Goal: Transaction & Acquisition: Purchase product/service

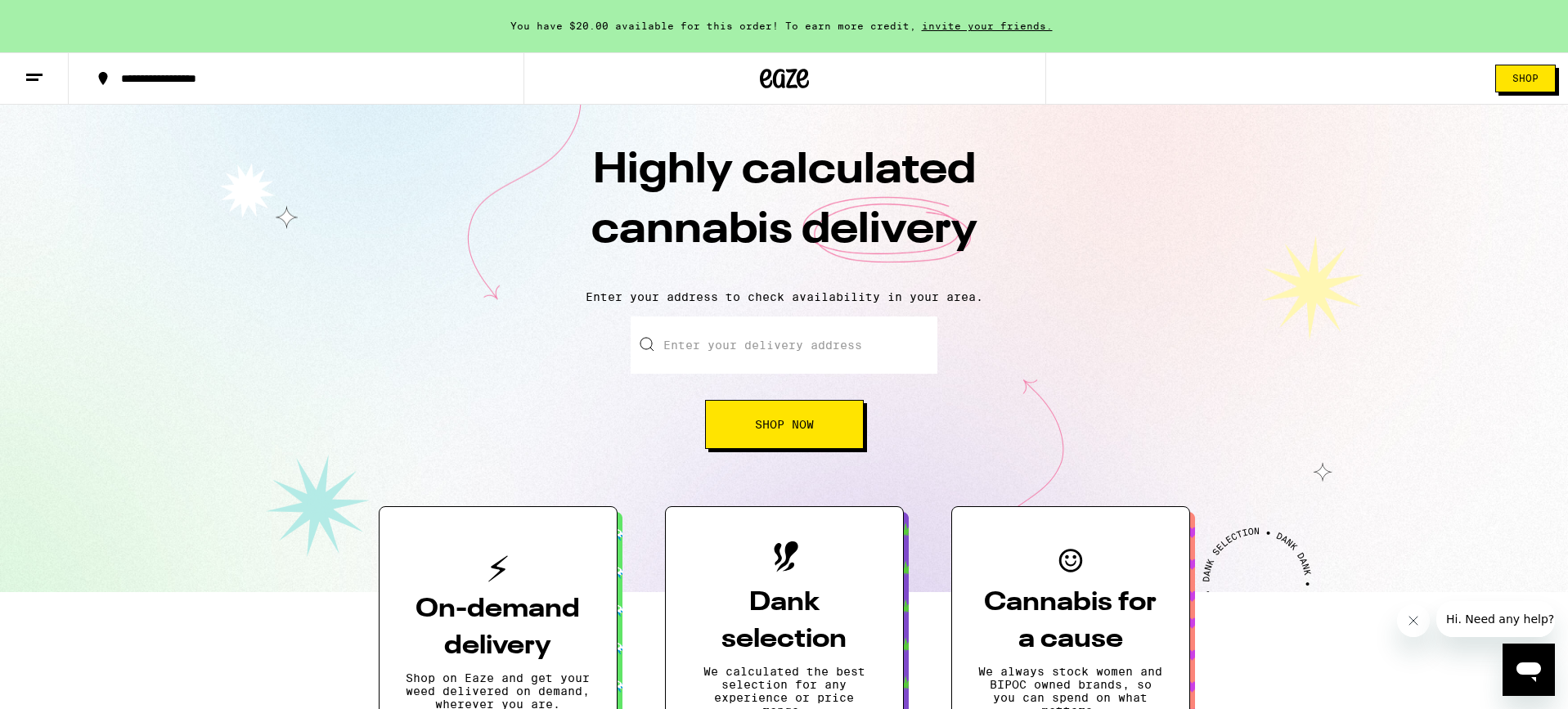
click at [1536, 85] on button "Shop" at bounding box center [1525, 78] width 61 height 28
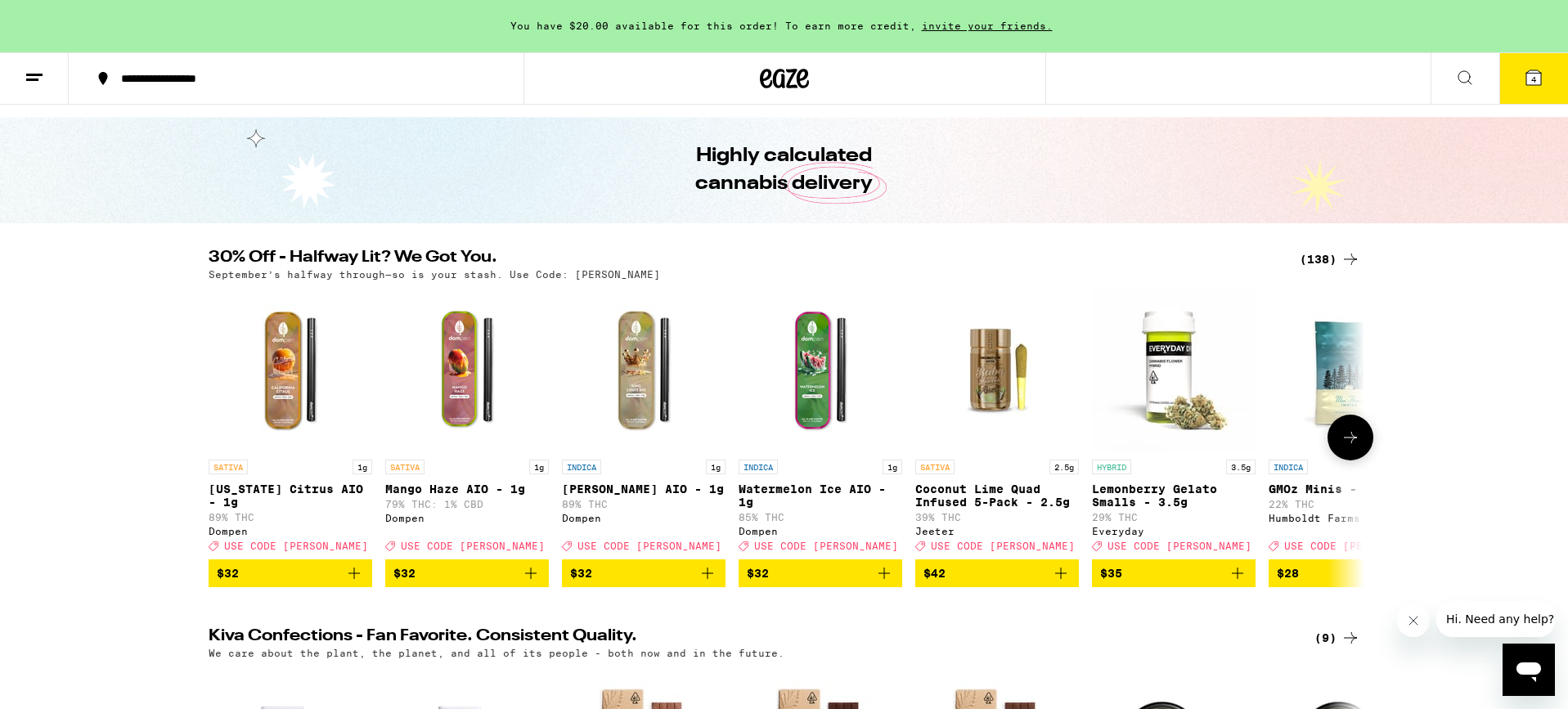
scroll to position [29, 0]
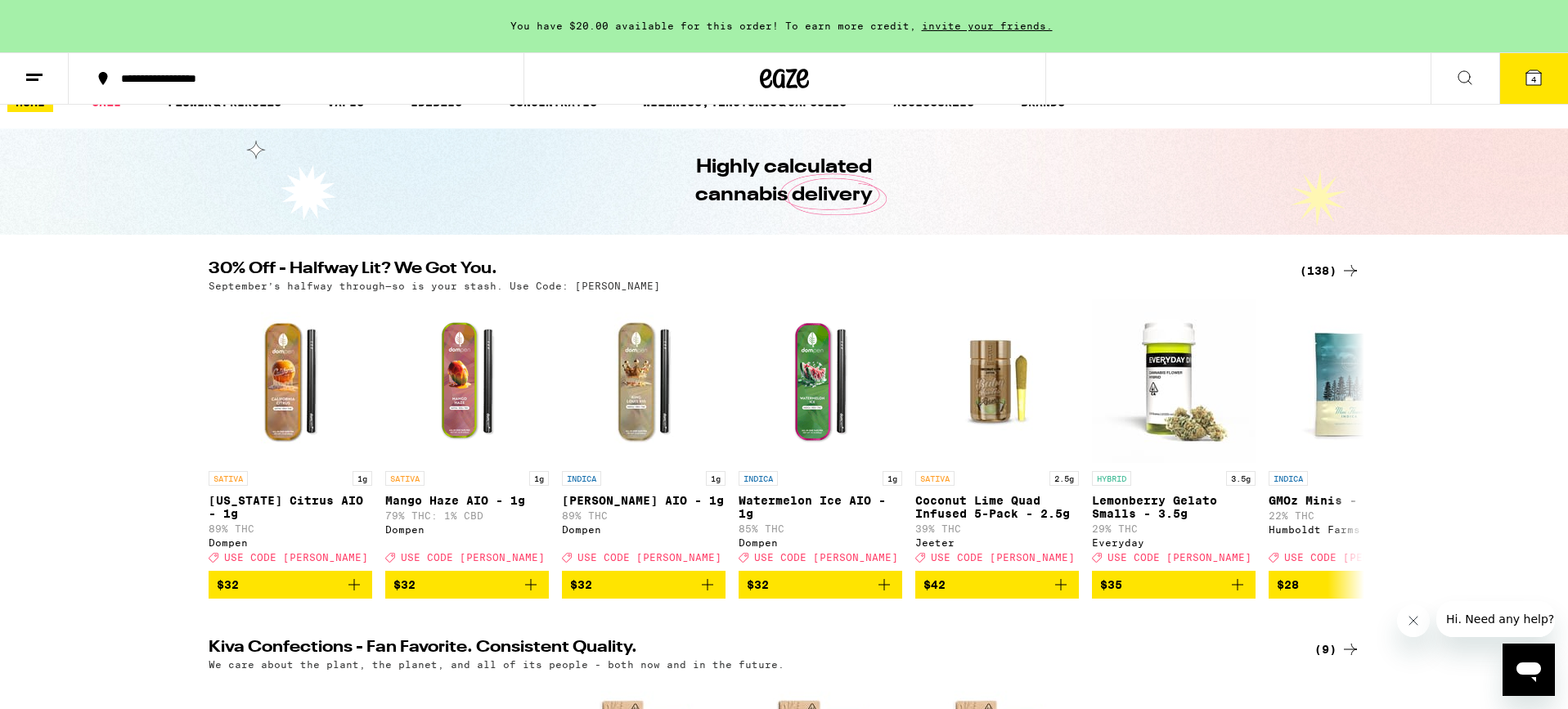
click at [1315, 268] on div "(138)" at bounding box center [1330, 271] width 61 height 19
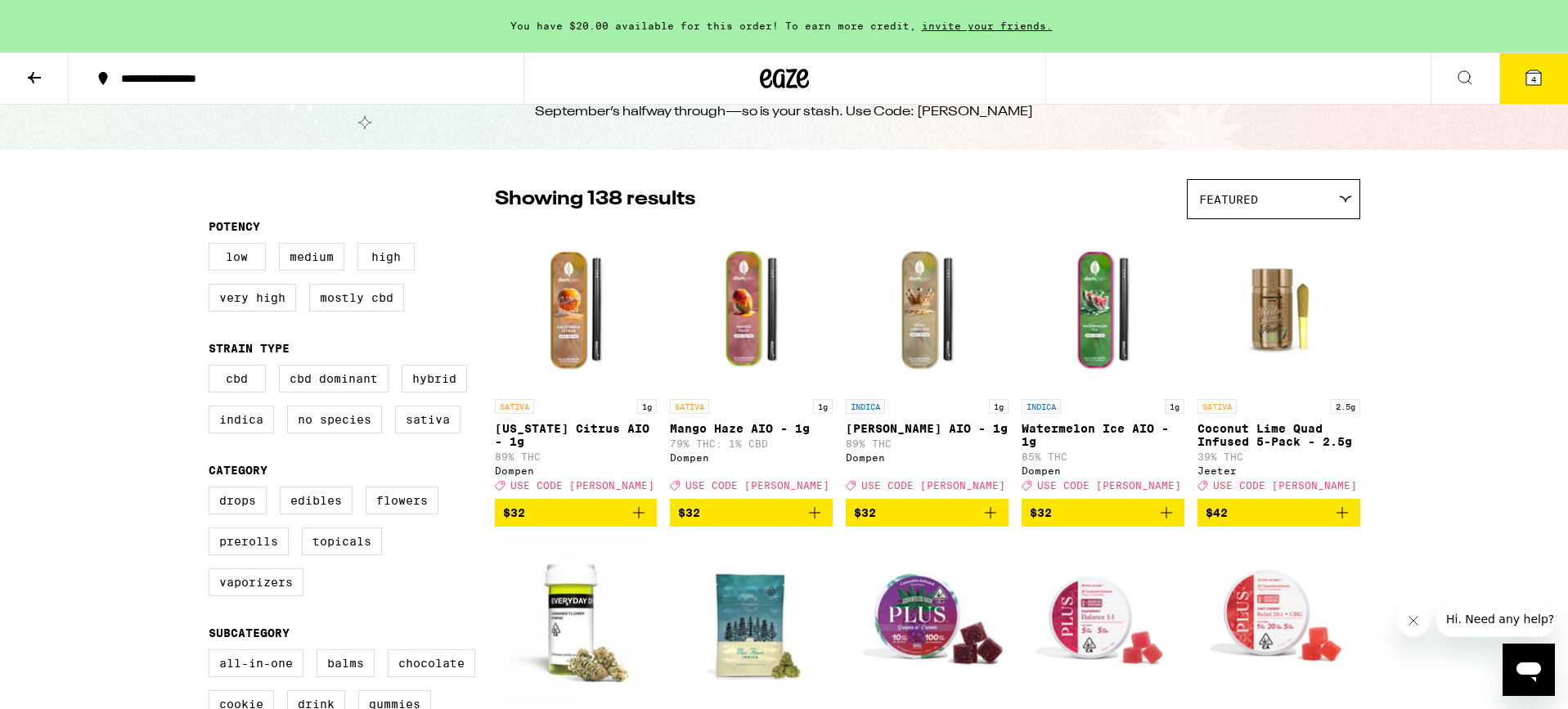
scroll to position [83, 0]
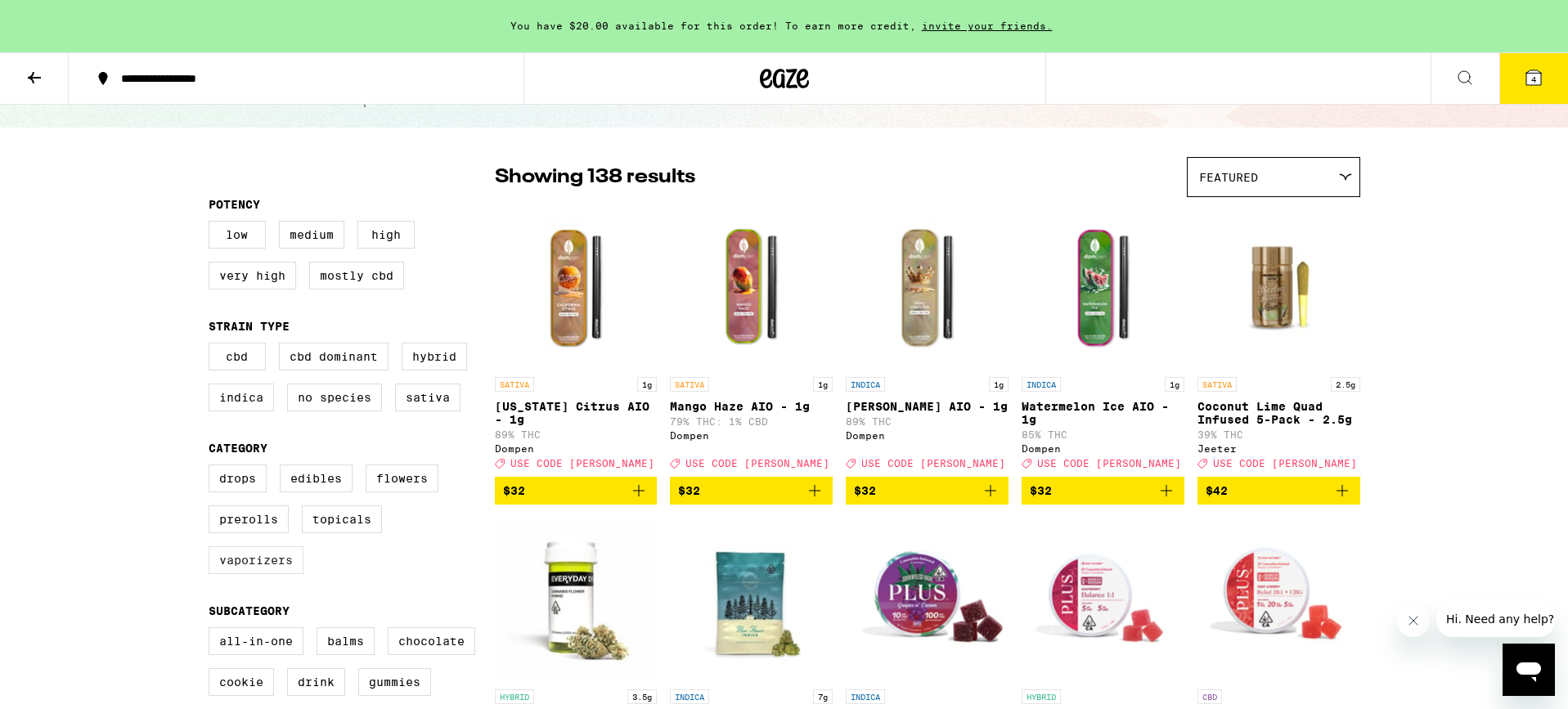
click at [260, 573] on label "Vaporizers" at bounding box center [256, 560] width 95 height 28
click at [213, 468] on input "Vaporizers" at bounding box center [212, 467] width 1 height 1
checkbox input "true"
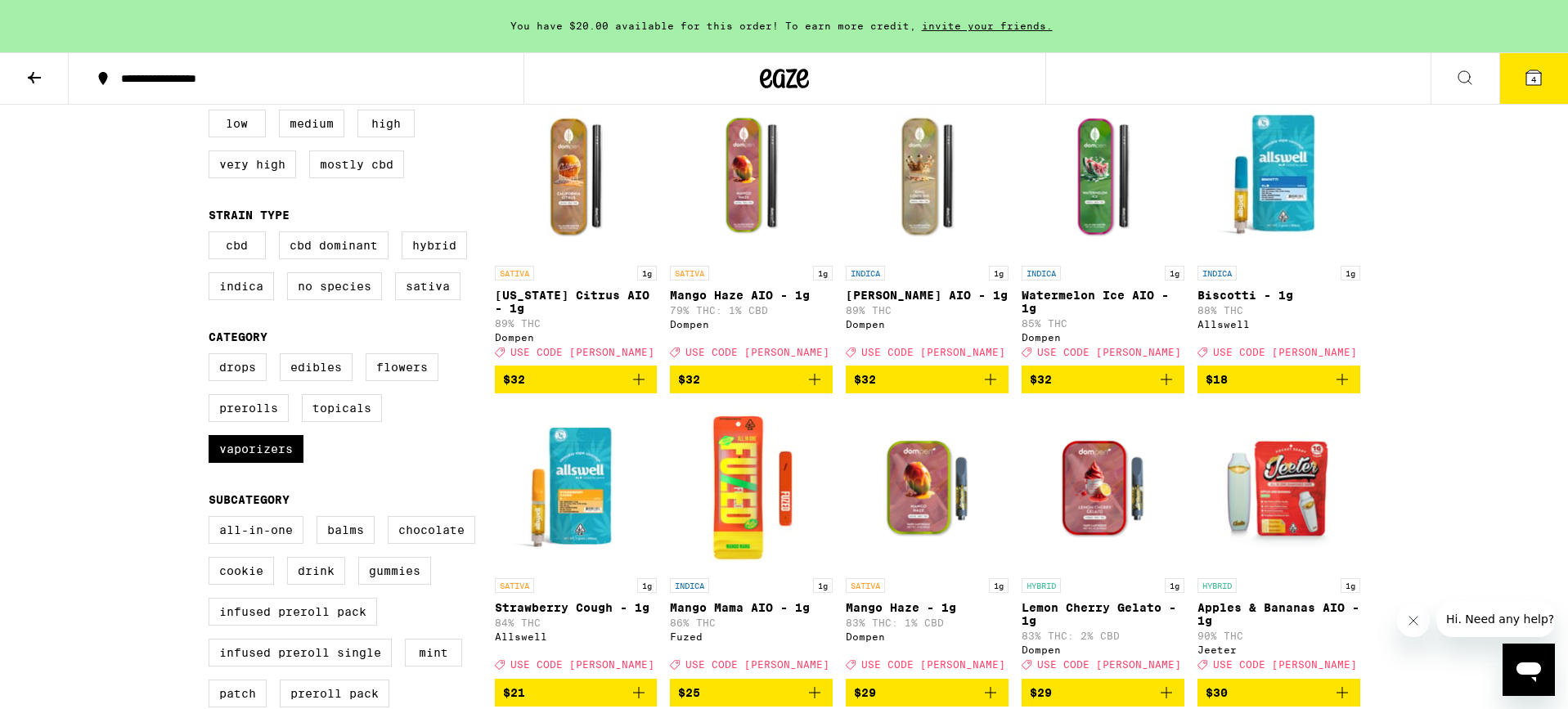
scroll to position [15, 0]
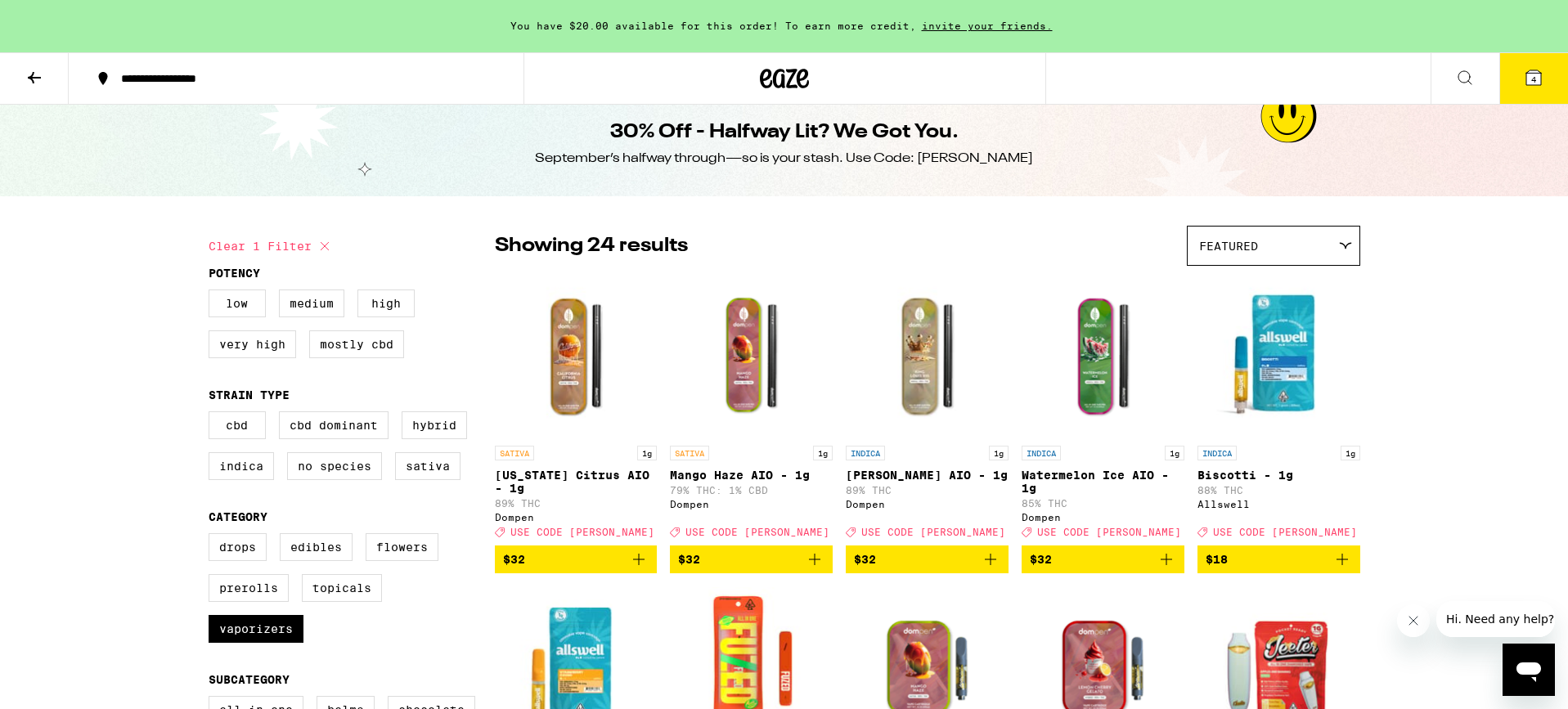
click at [1279, 570] on span "$18" at bounding box center [1279, 559] width 146 height 19
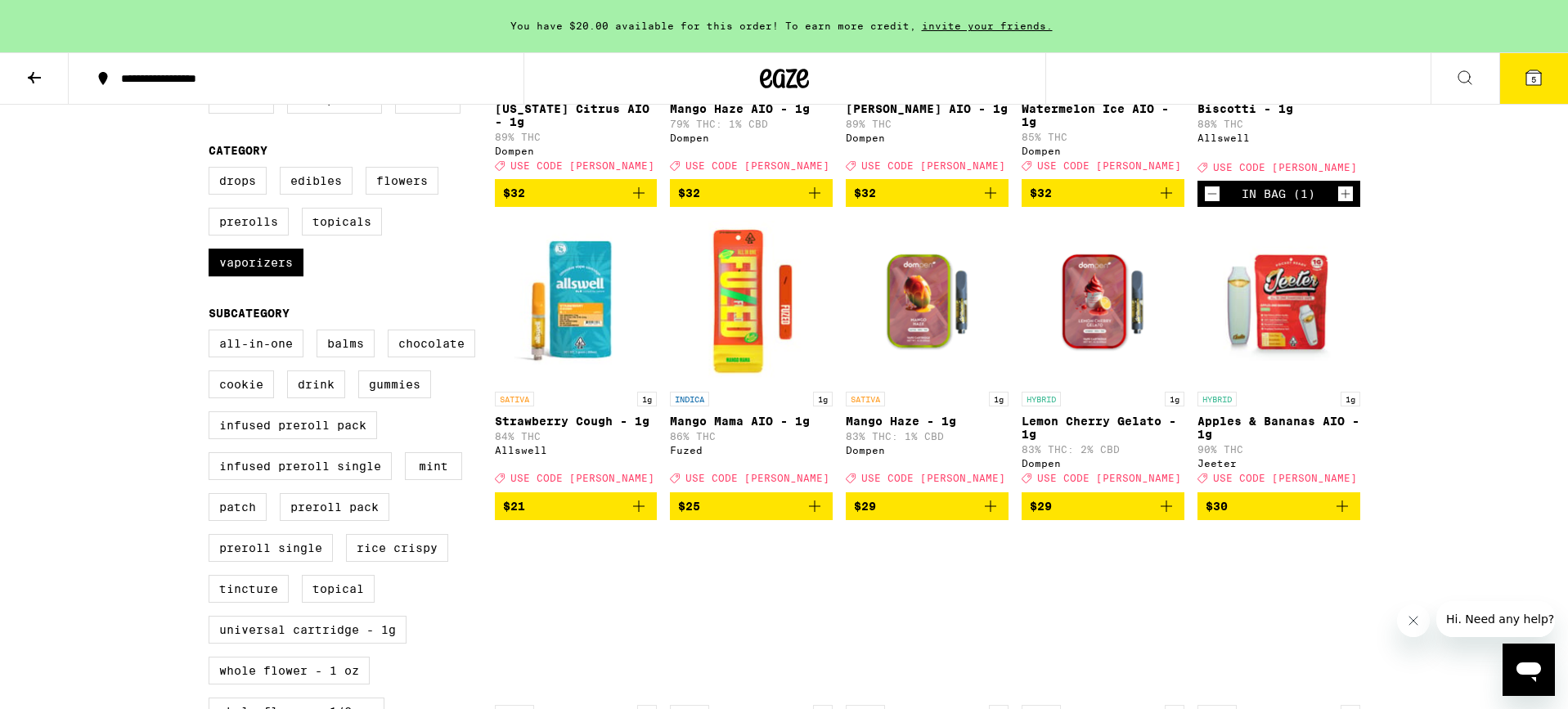
scroll to position [383, 0]
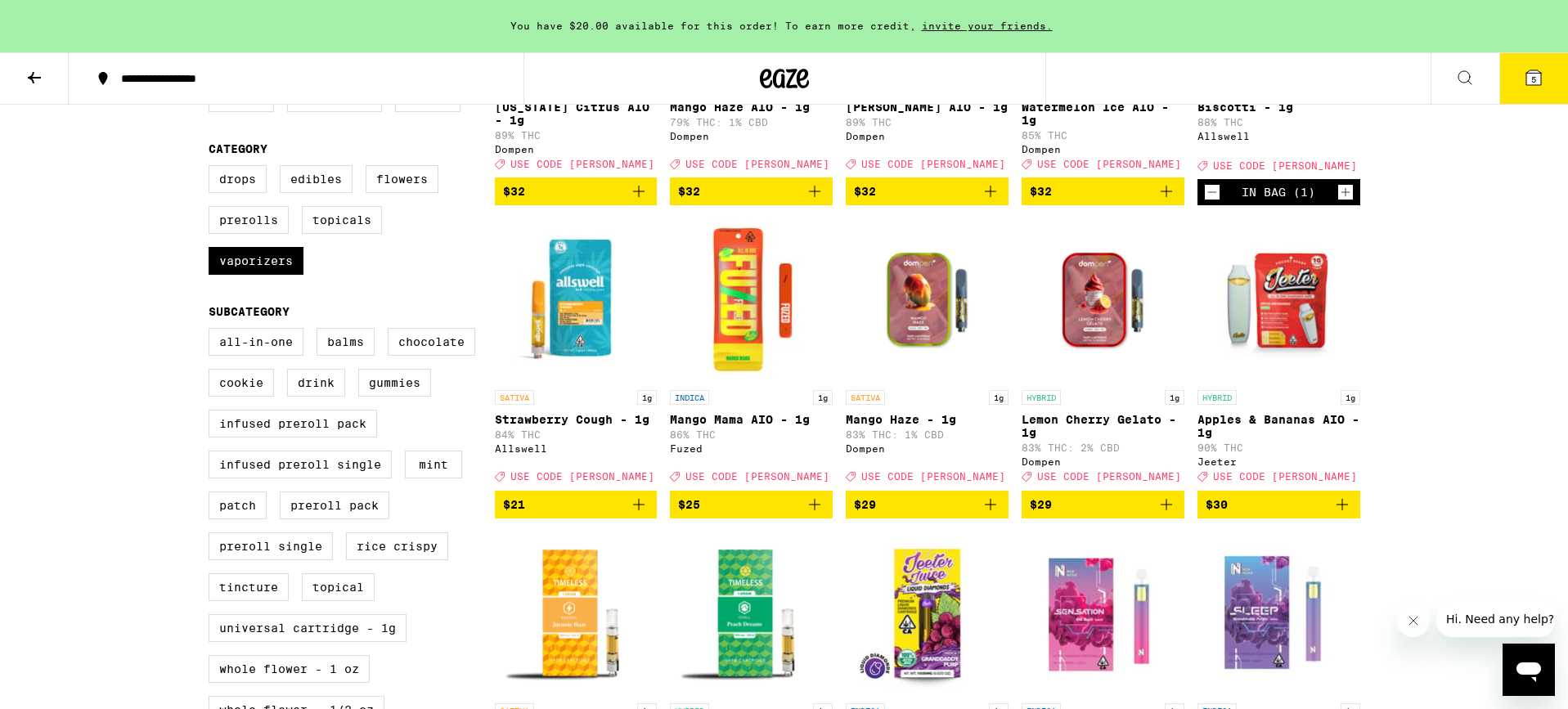
click at [605, 515] on span "$21" at bounding box center [576, 505] width 146 height 19
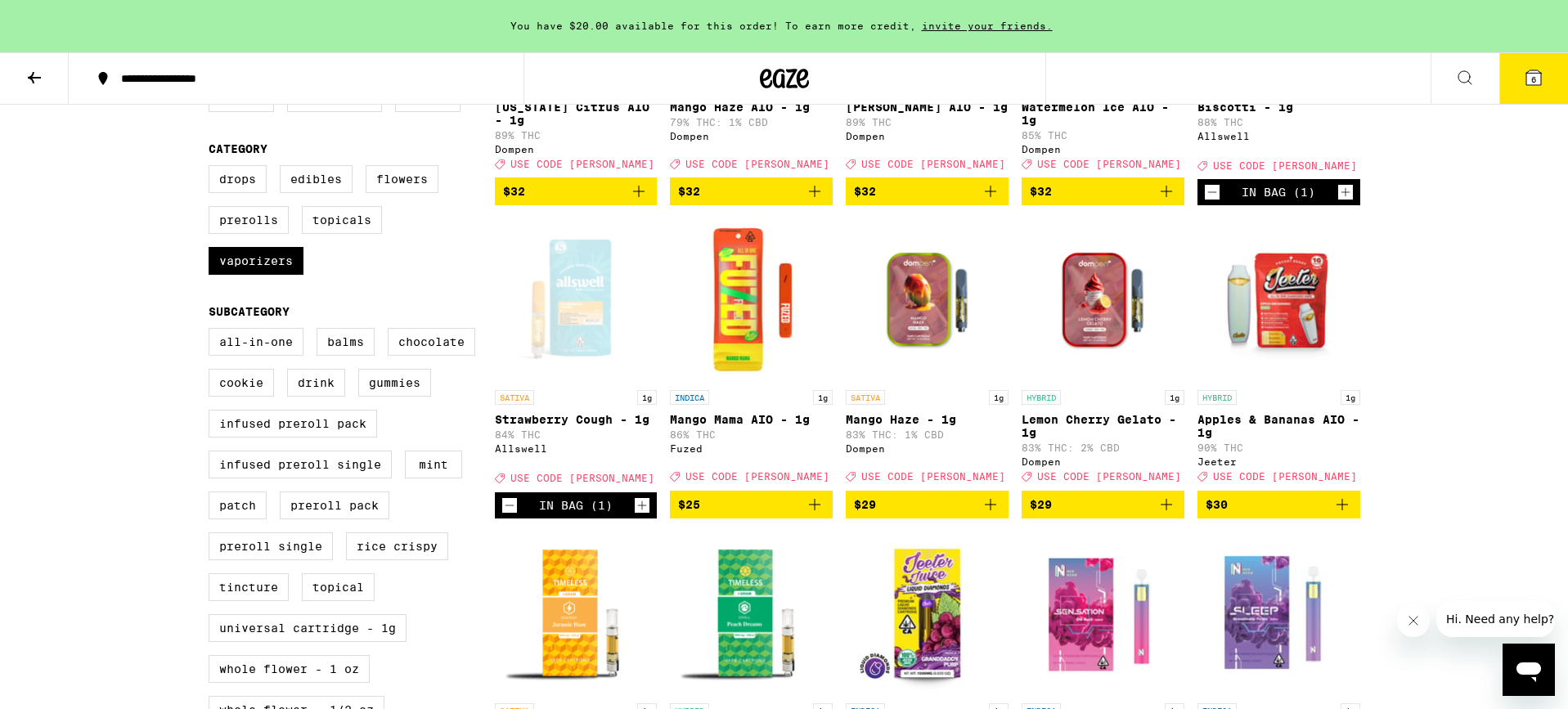
click at [751, 515] on span "$25" at bounding box center [751, 505] width 146 height 19
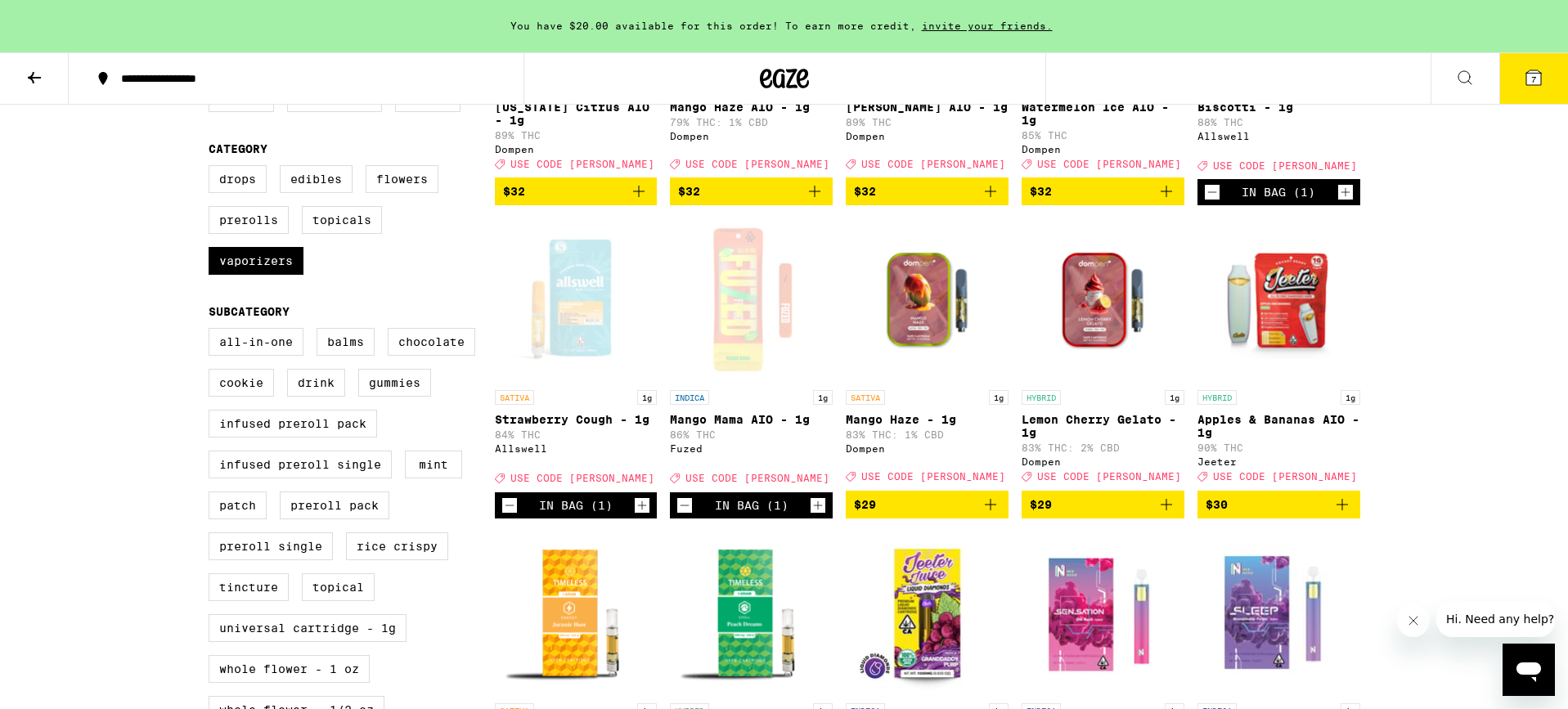
click at [1547, 87] on button "7" at bounding box center [1533, 78] width 69 height 50
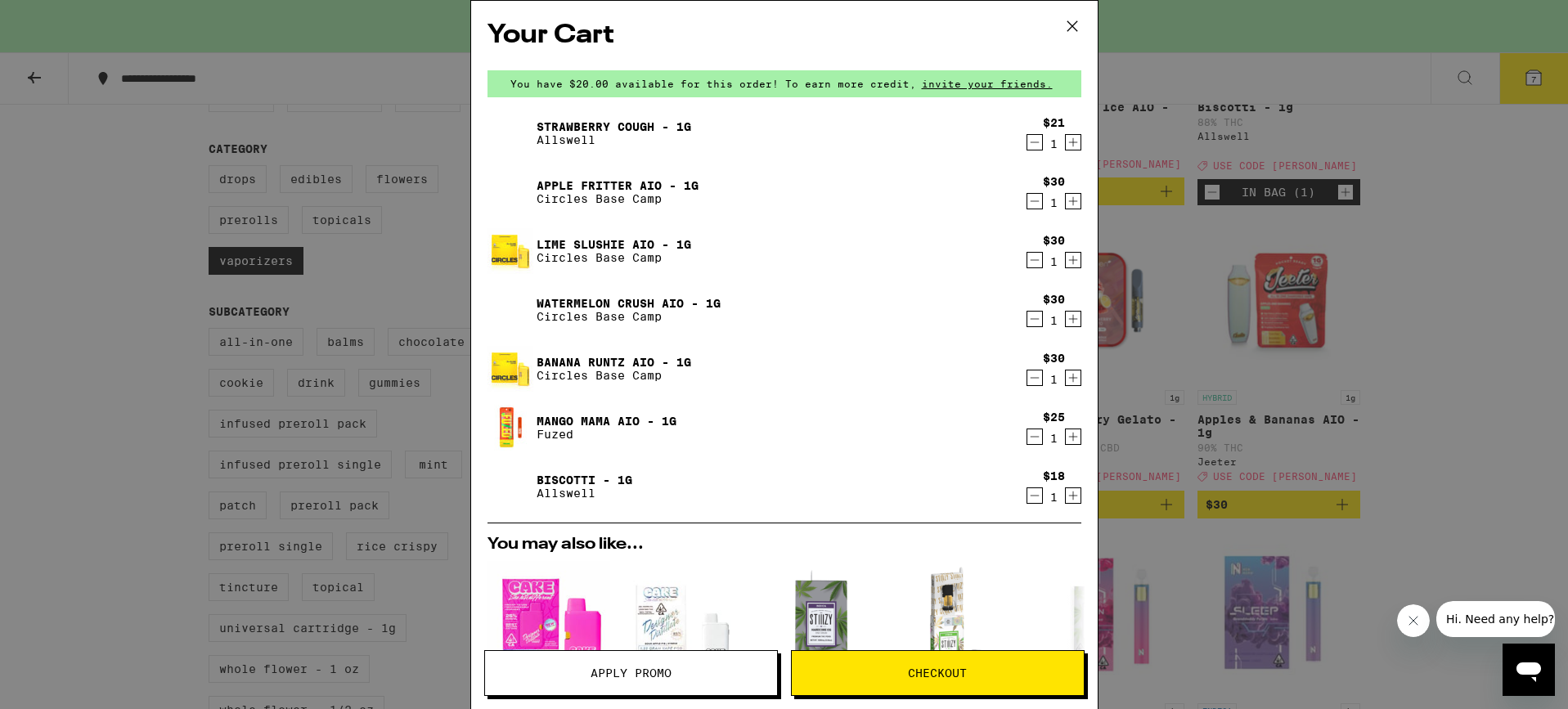
click at [1033, 201] on icon "Decrement" at bounding box center [1034, 201] width 15 height 19
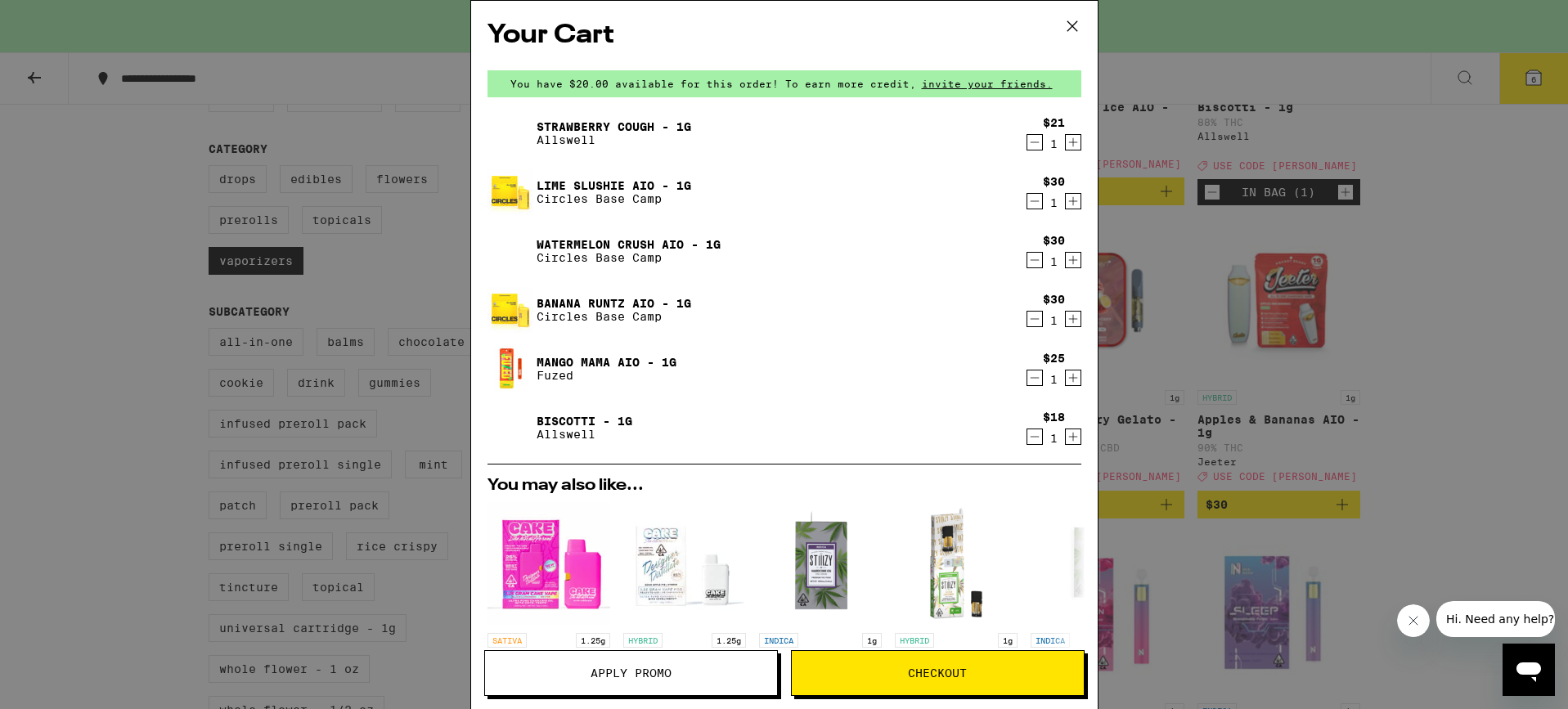
click at [1033, 201] on icon "Decrement" at bounding box center [1034, 201] width 15 height 19
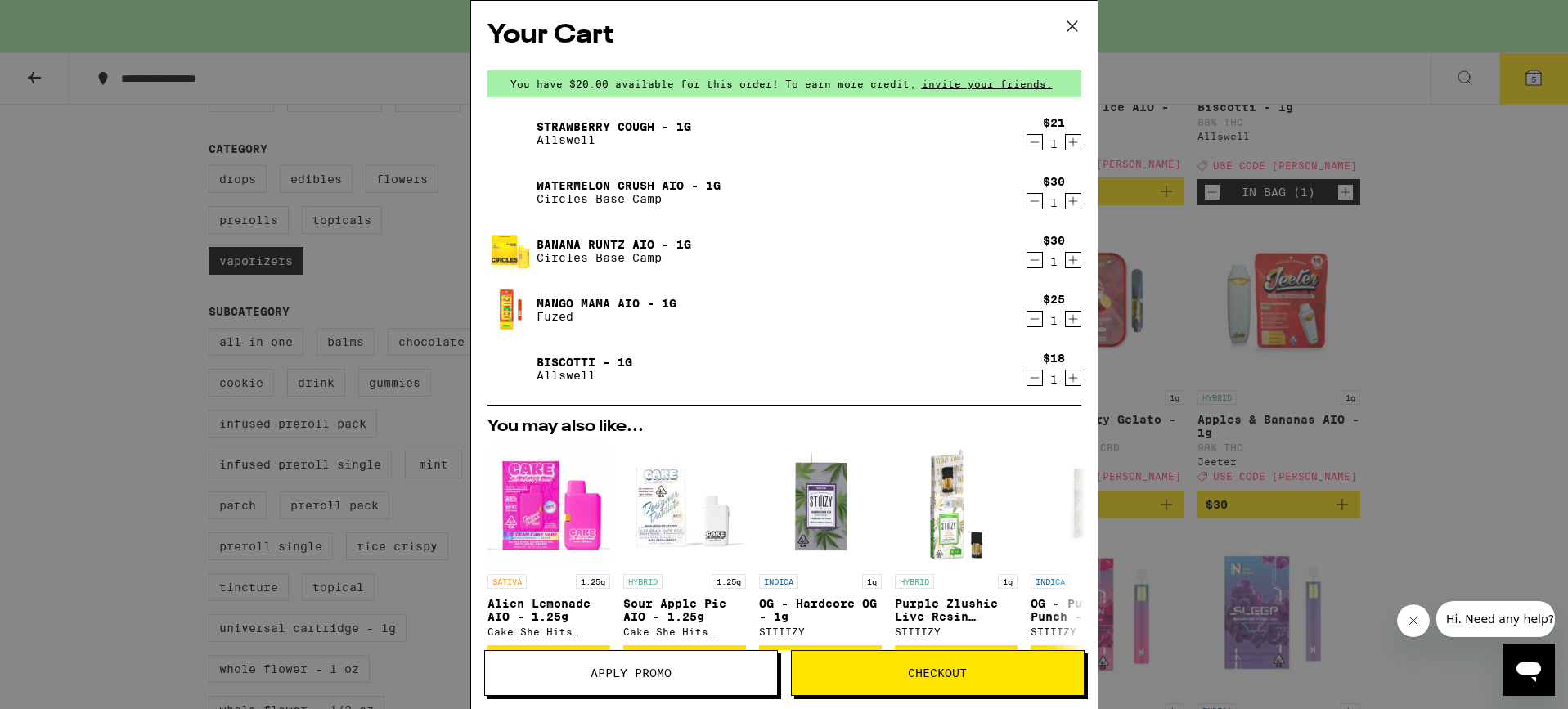
click at [1033, 201] on icon "Decrement" at bounding box center [1034, 201] width 15 height 19
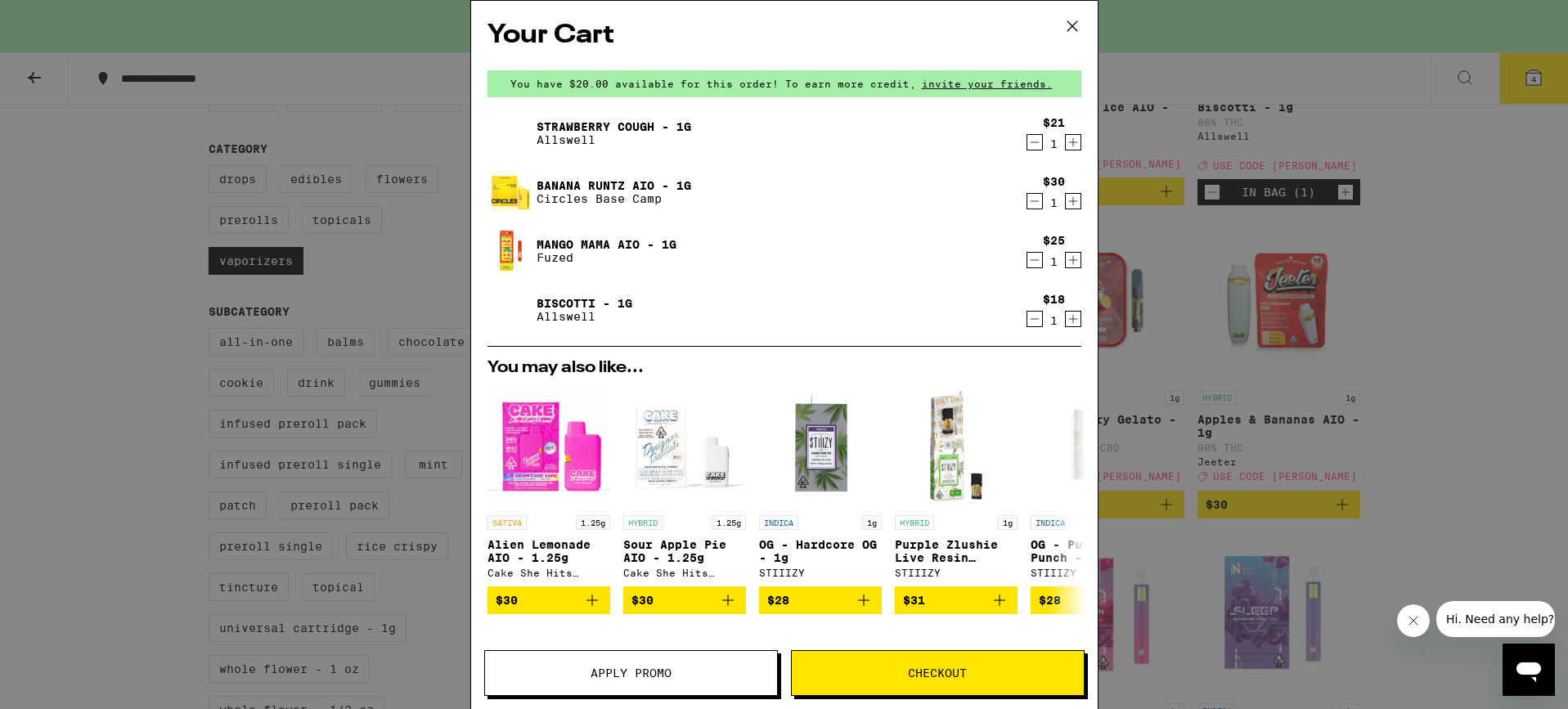
click at [1033, 201] on icon "Decrement" at bounding box center [1034, 201] width 15 height 19
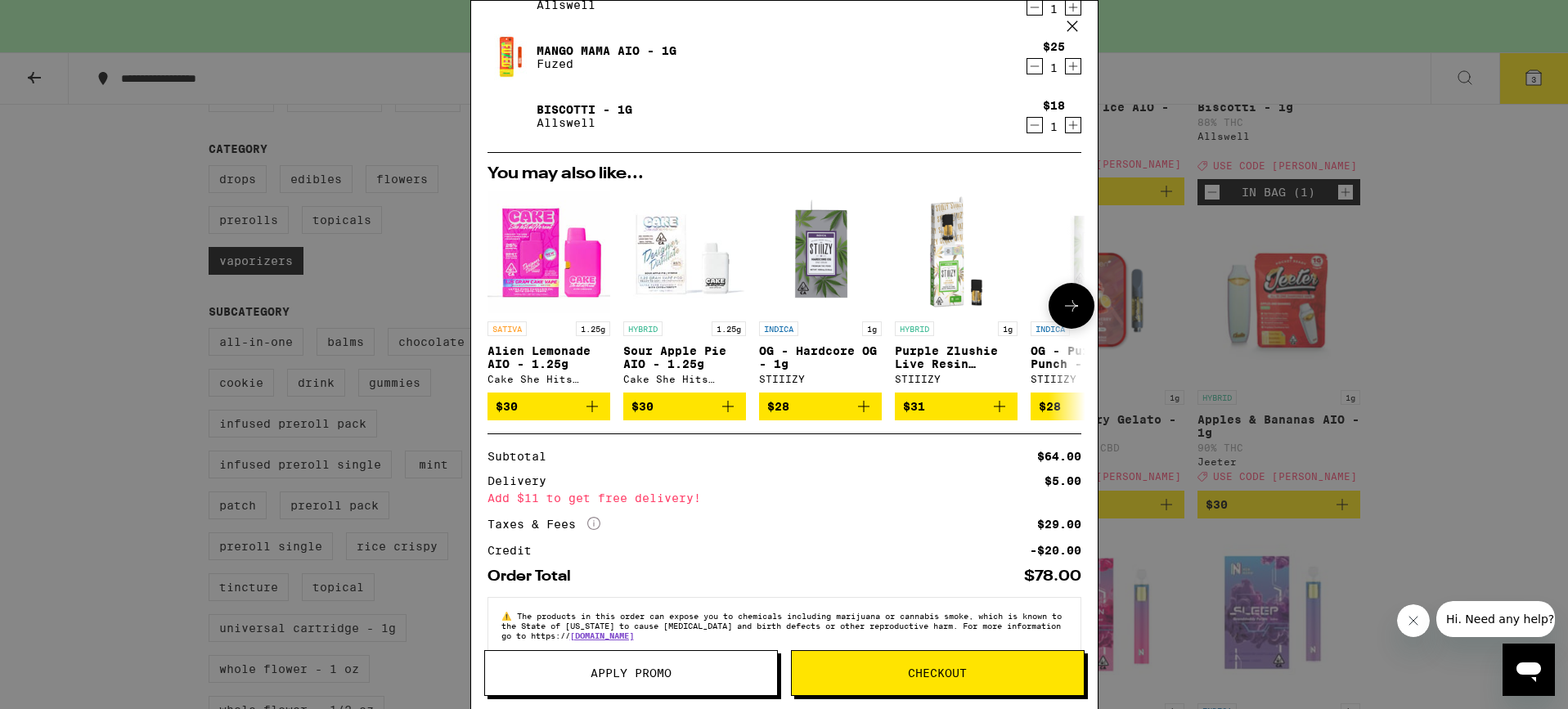
scroll to position [171, 0]
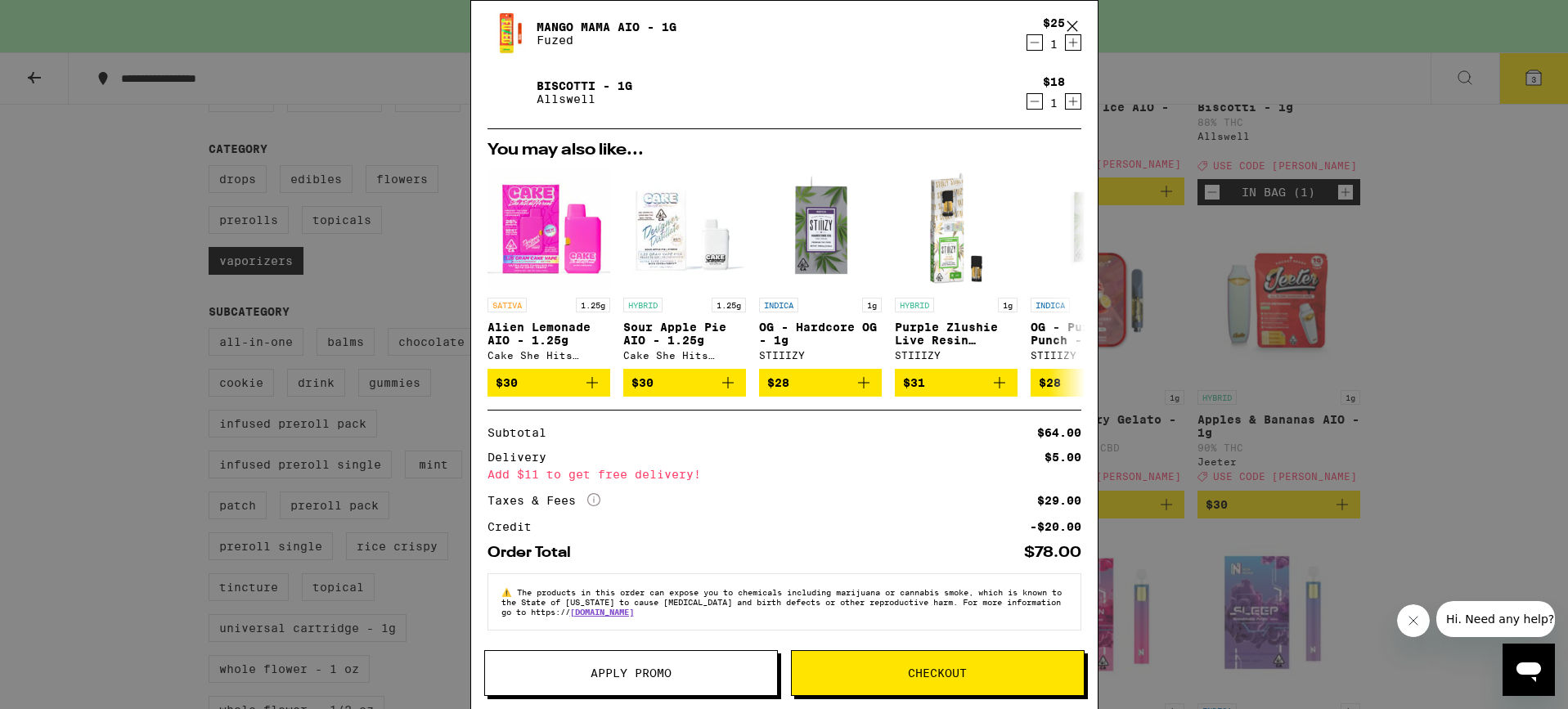
click at [660, 667] on span "Apply Promo" at bounding box center [632, 673] width 81 height 12
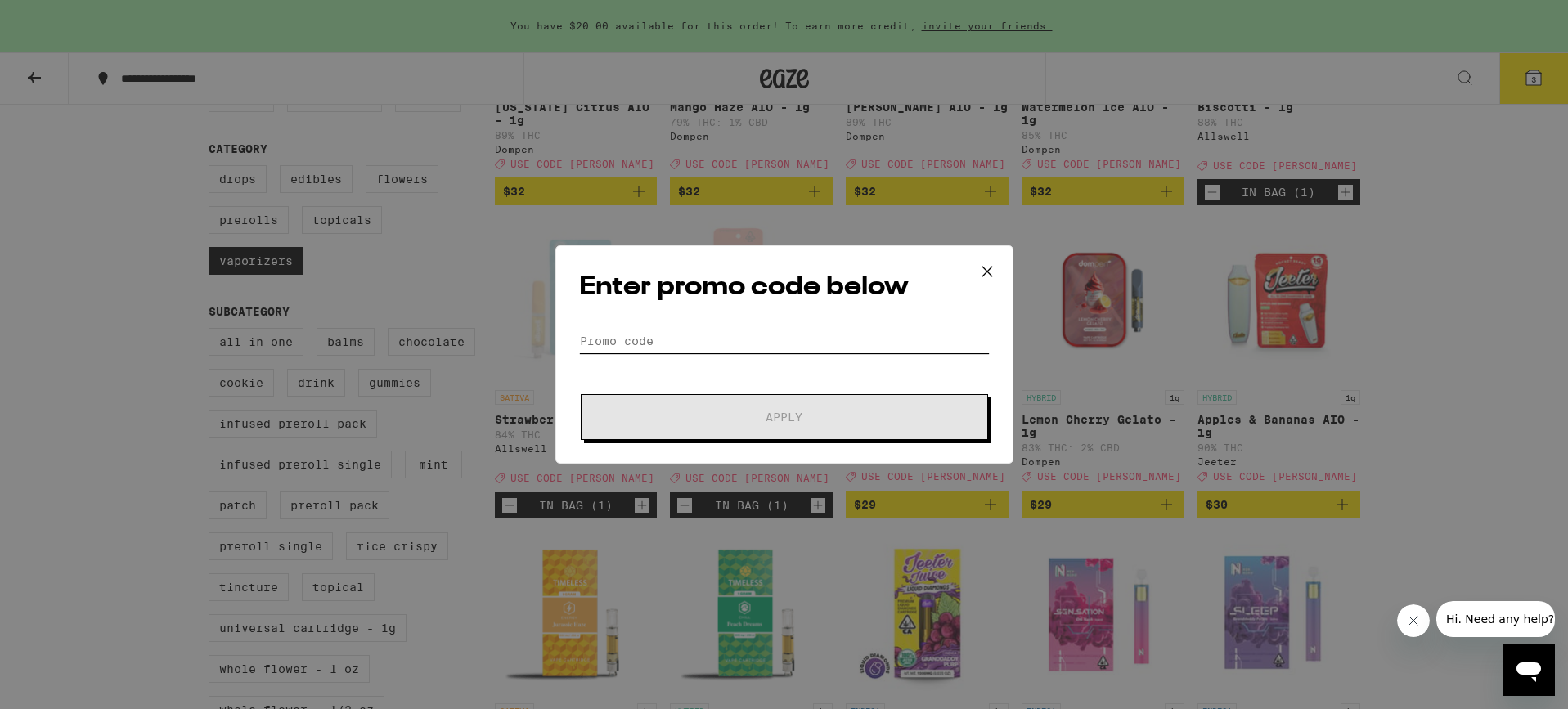
click at [637, 337] on input "Promo Code" at bounding box center [784, 340] width 411 height 24
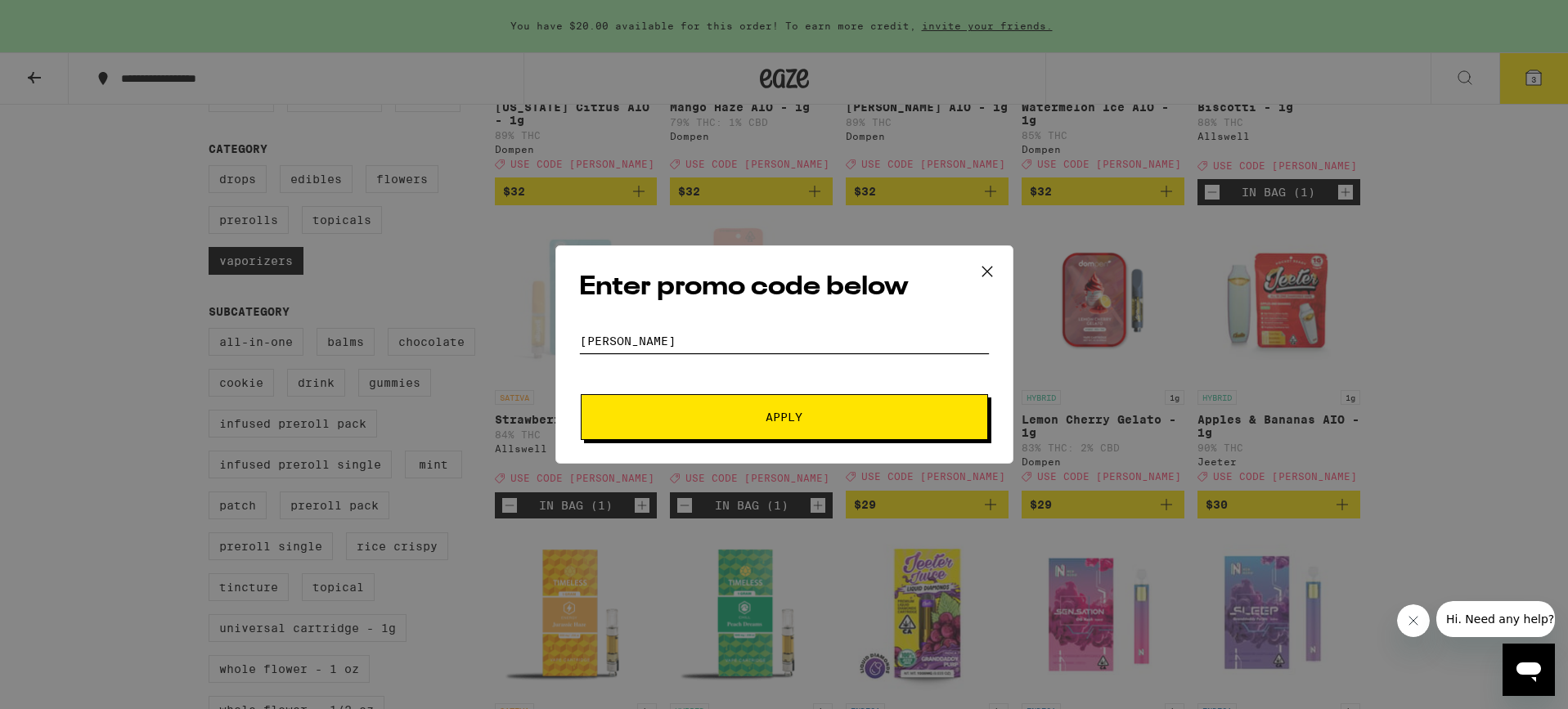
type input "[PERSON_NAME]"
click at [734, 424] on button "Apply" at bounding box center [784, 417] width 407 height 45
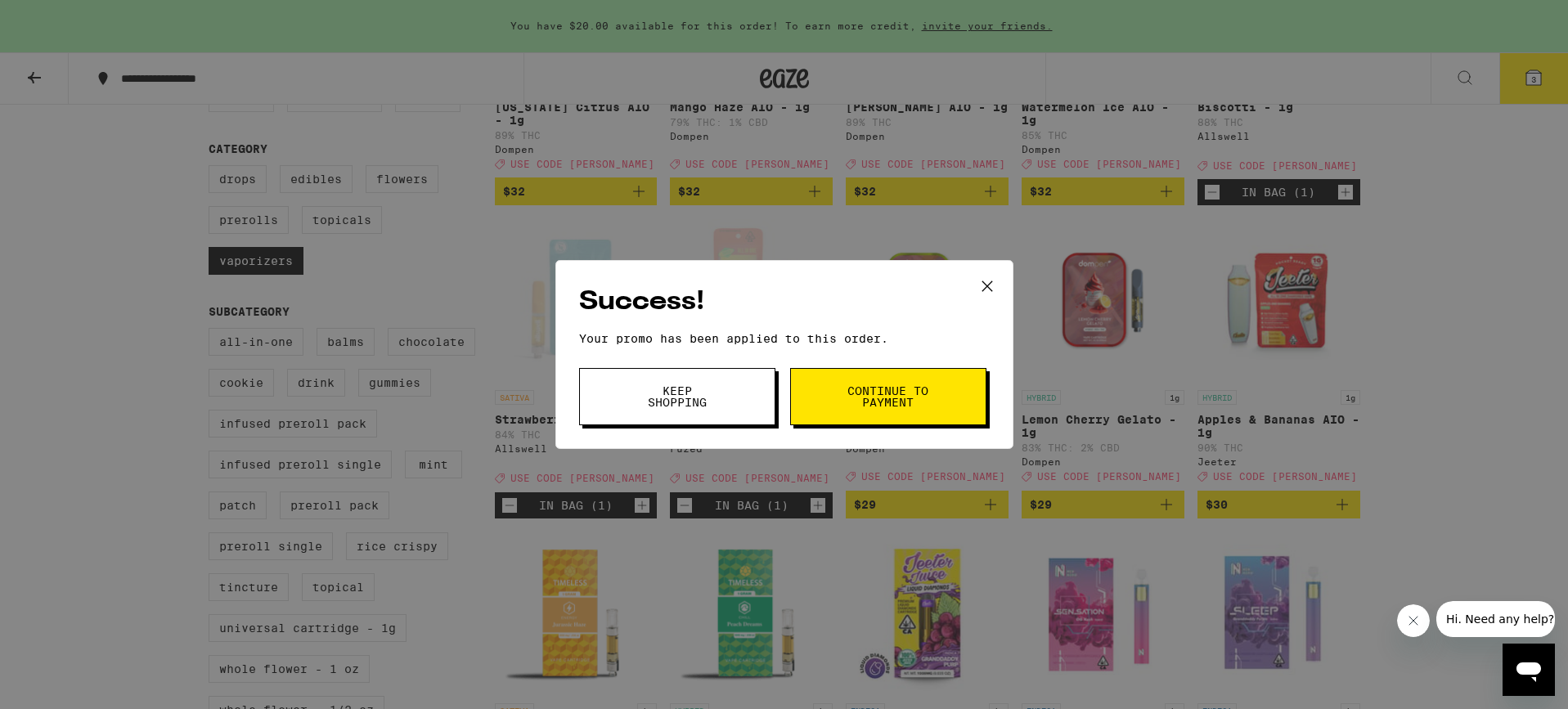
click at [714, 387] on span "Keep Shopping" at bounding box center [677, 397] width 83 height 23
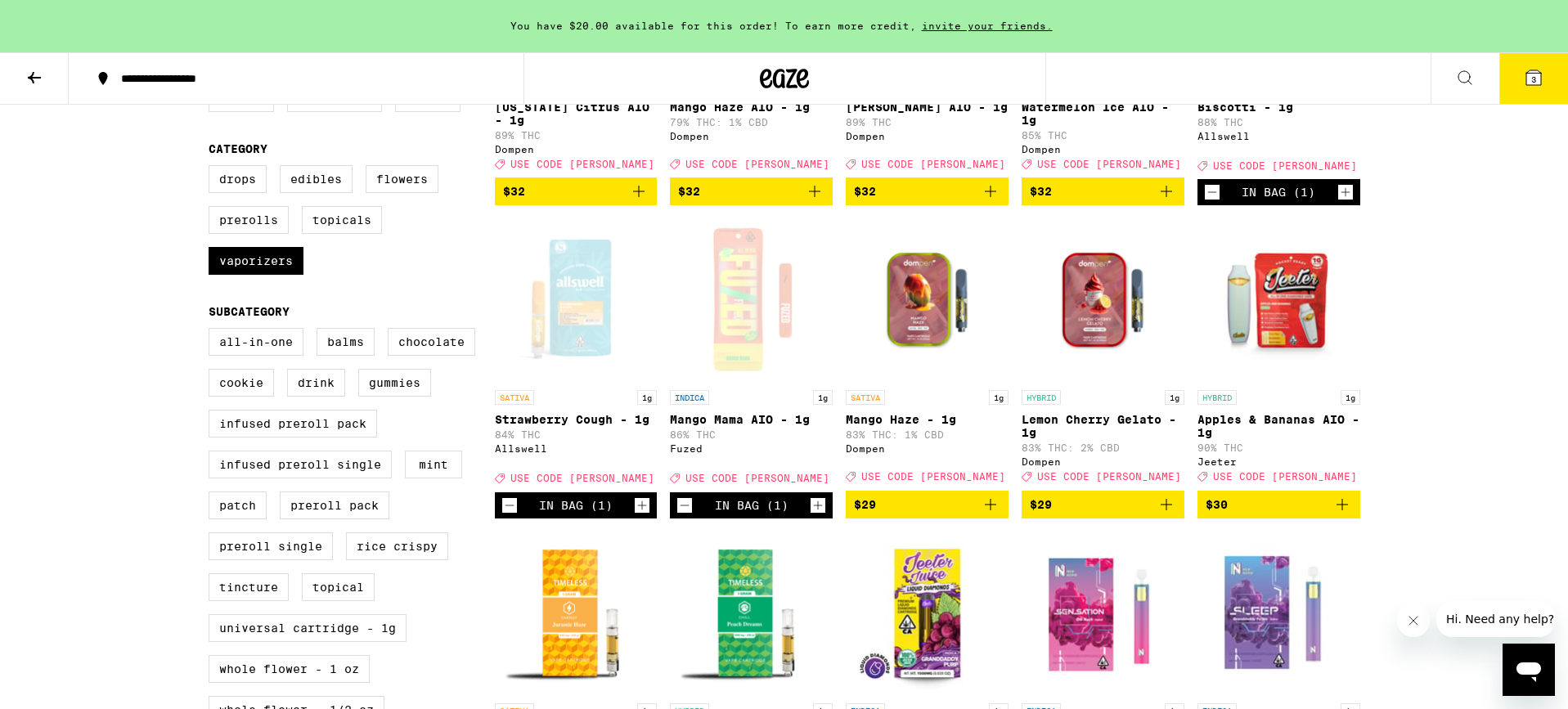
click at [1527, 92] on button "3" at bounding box center [1533, 78] width 69 height 50
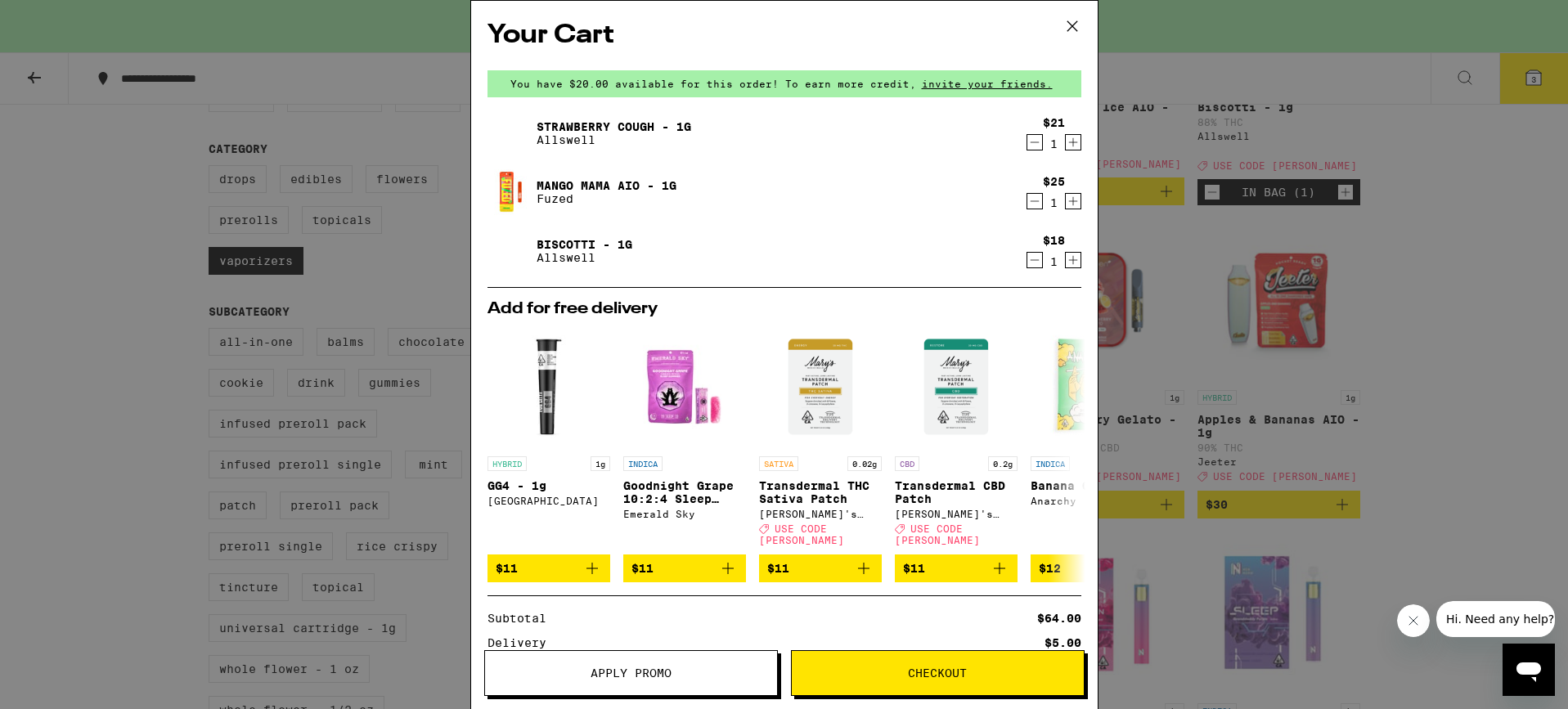
click at [1037, 149] on icon "Decrement" at bounding box center [1034, 142] width 15 height 19
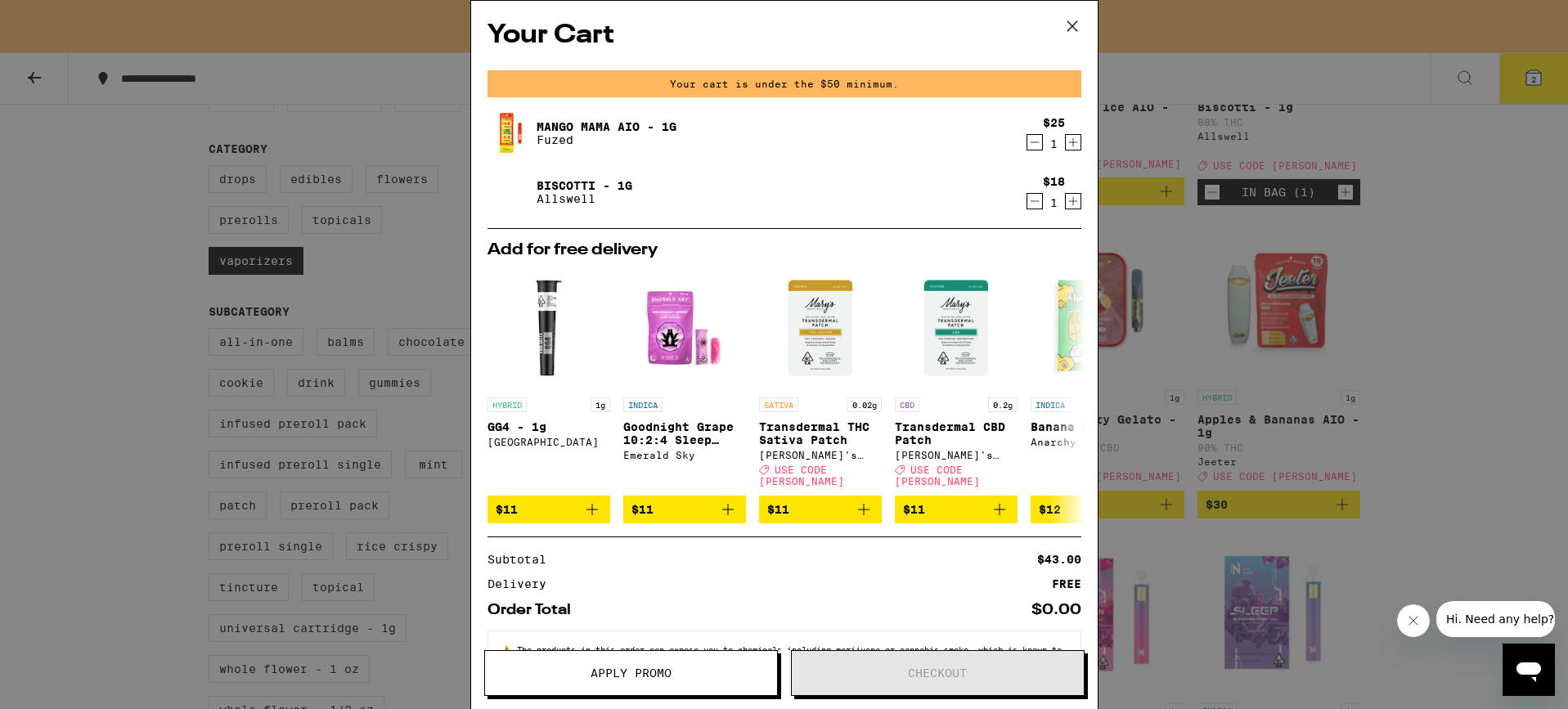
click at [1070, 211] on icon "Increment" at bounding box center [1073, 201] width 15 height 19
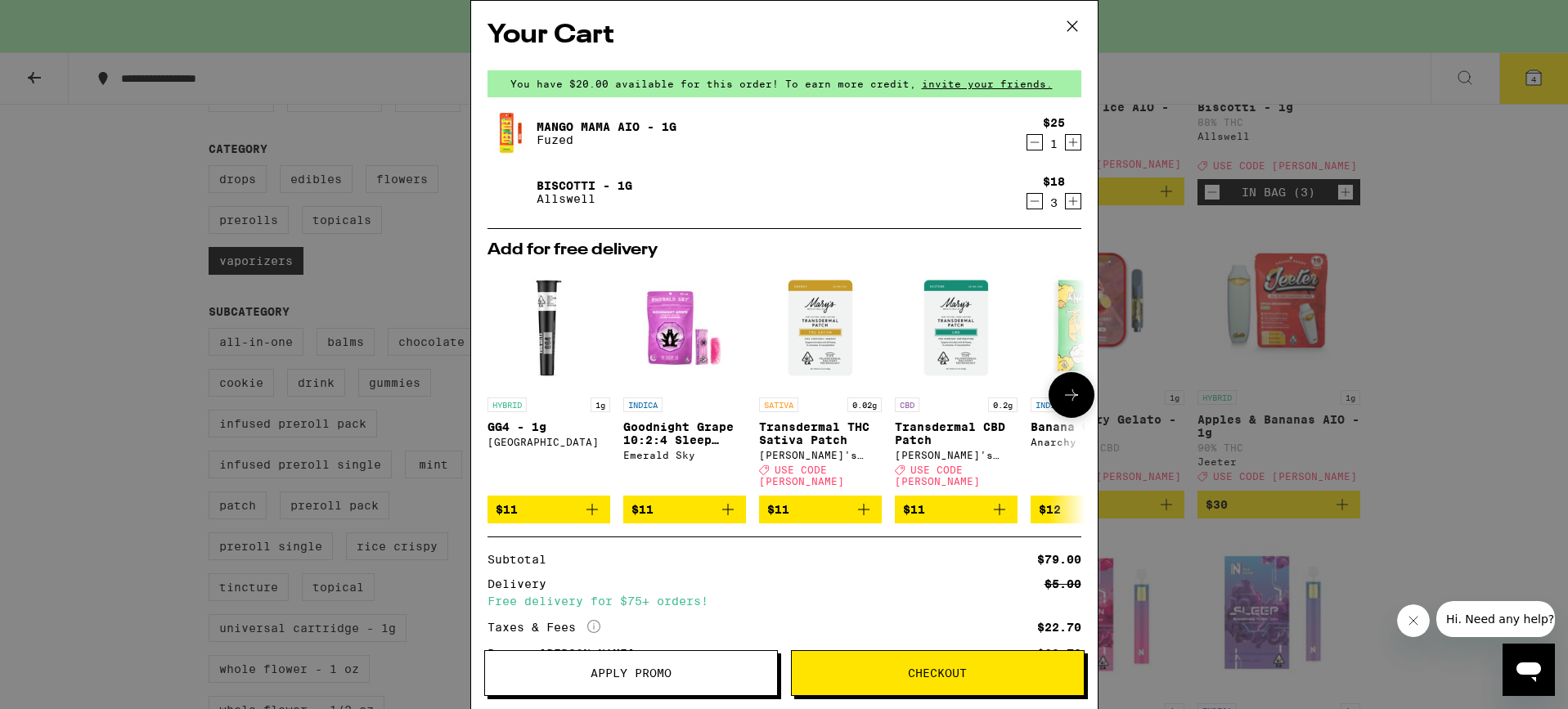
scroll to position [154, 0]
